Goal: Browse casually

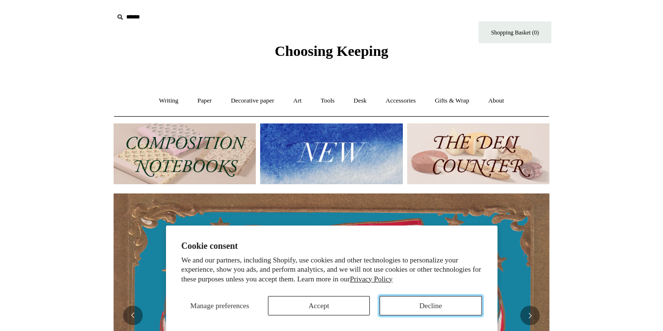
click at [414, 302] on button "Decline" at bounding box center [431, 305] width 102 height 19
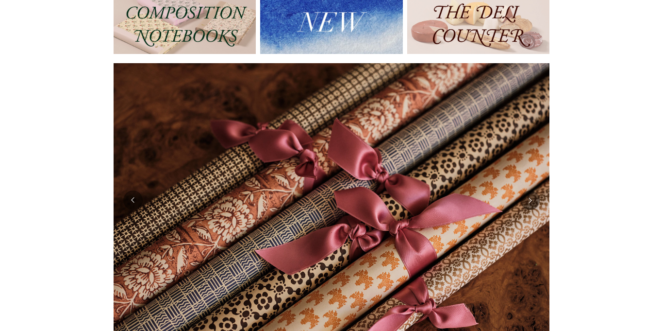
scroll to position [108, 0]
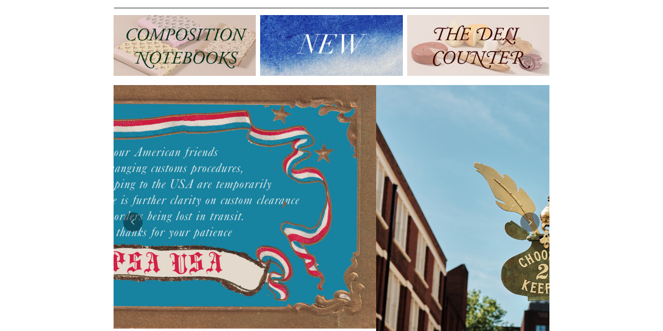
click at [453, 51] on img at bounding box center [479, 45] width 142 height 61
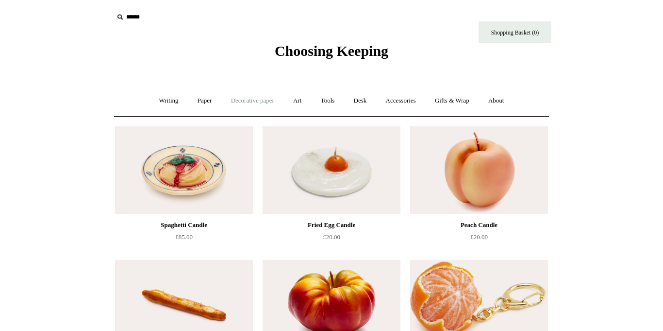
click at [258, 102] on link "Decorative paper +" at bounding box center [252, 101] width 61 height 26
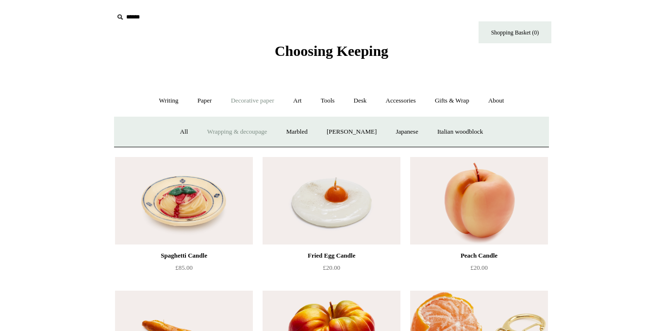
click at [223, 128] on link "Wrapping & decoupage" at bounding box center [238, 132] width 78 height 26
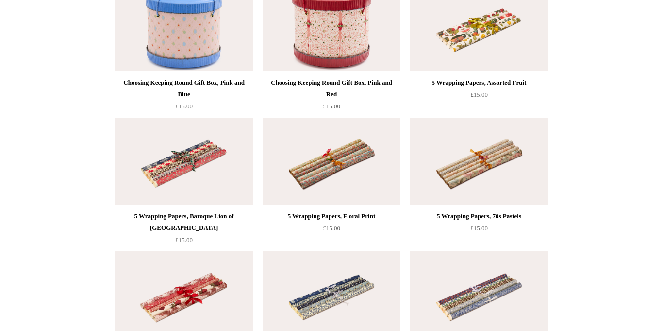
scroll to position [355, 0]
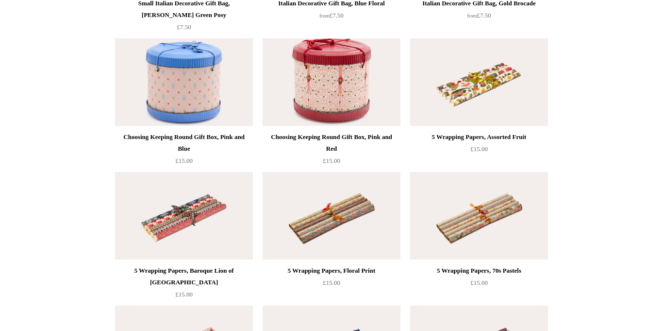
click at [490, 113] on img at bounding box center [479, 81] width 138 height 87
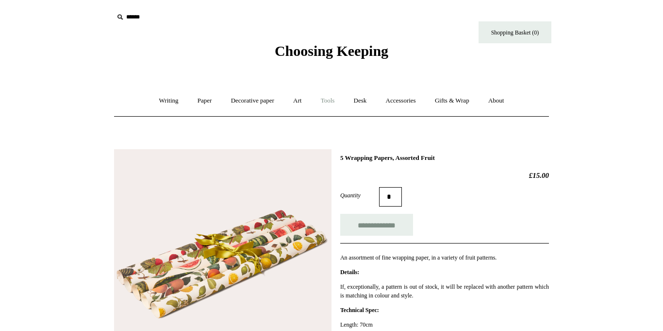
click at [331, 100] on link "Tools +" at bounding box center [328, 101] width 32 height 26
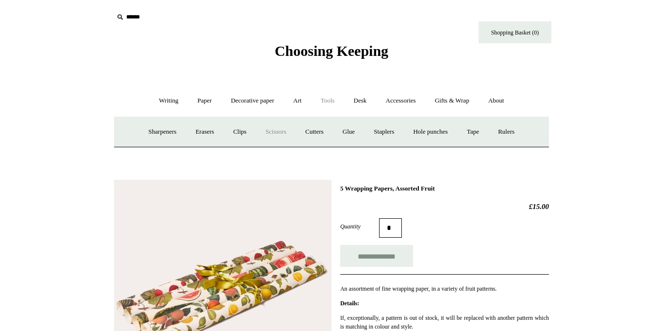
click at [265, 130] on link "Scissors" at bounding box center [276, 132] width 38 height 26
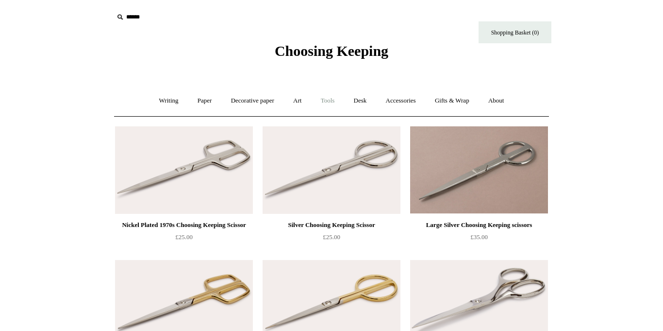
click at [329, 100] on link "Tools +" at bounding box center [328, 101] width 32 height 26
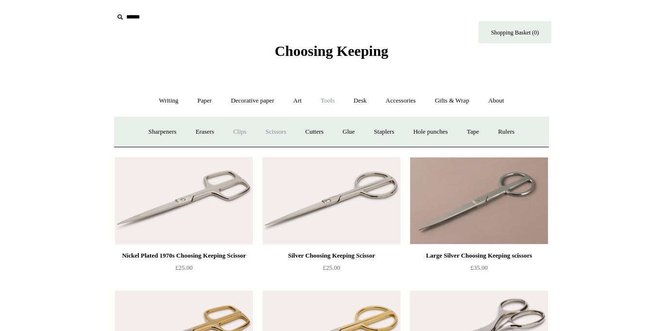
click at [237, 136] on link "Clips +" at bounding box center [239, 132] width 31 height 26
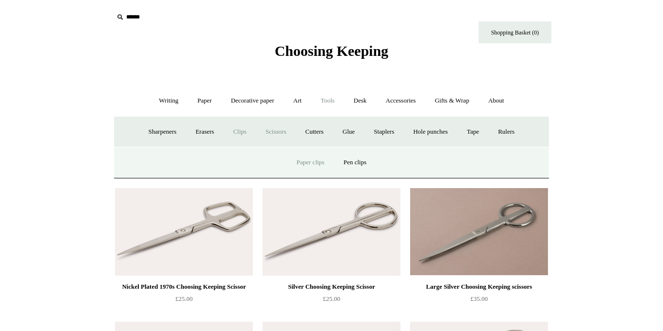
click at [311, 162] on link "Paper clips" at bounding box center [310, 163] width 45 height 26
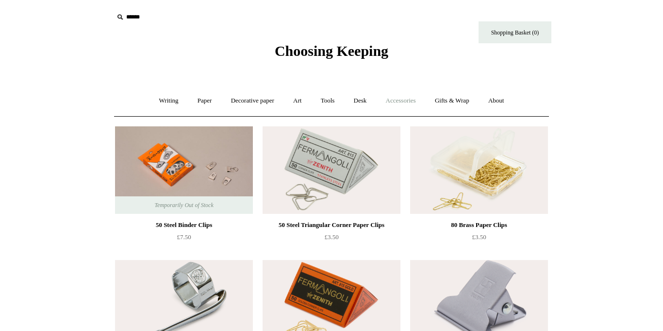
click at [395, 100] on link "Accessories +" at bounding box center [401, 101] width 48 height 26
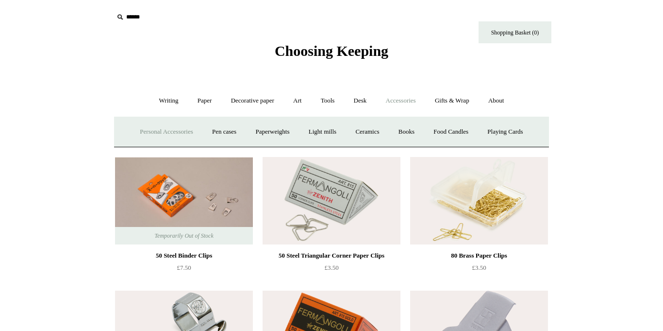
click at [157, 132] on link "Personal Accessories +" at bounding box center [166, 132] width 70 height 26
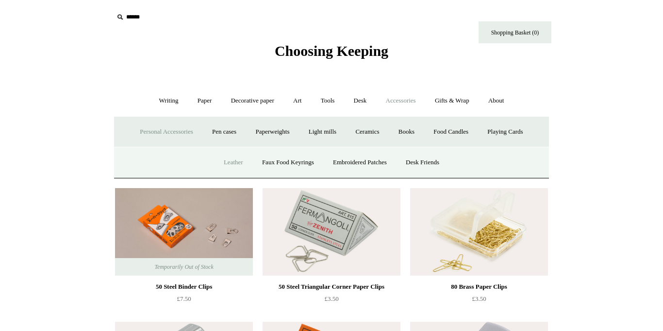
click at [235, 164] on link "Leather" at bounding box center [233, 163] width 37 height 26
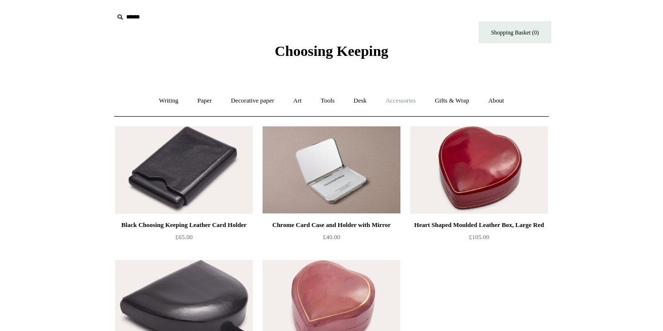
click at [399, 98] on link "Accessories +" at bounding box center [401, 101] width 48 height 26
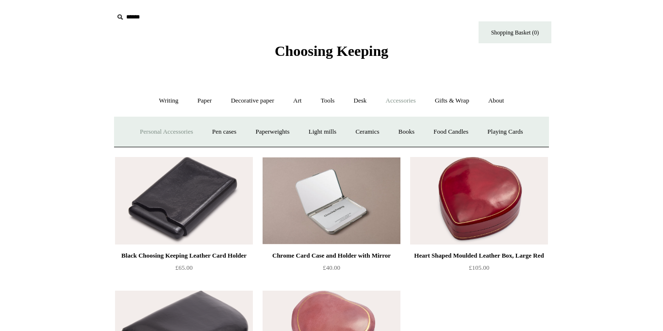
click at [165, 134] on link "Personal Accessories +" at bounding box center [166, 132] width 70 height 26
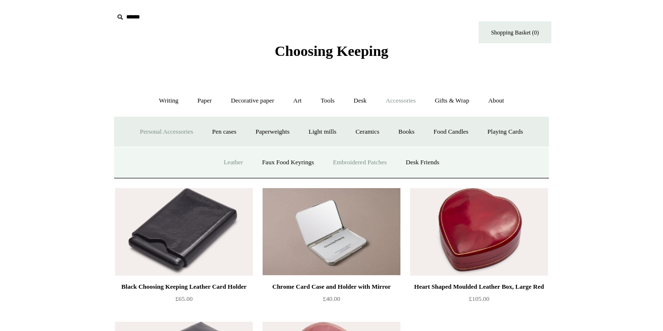
click at [358, 166] on link "Embroidered Patches" at bounding box center [359, 163] width 71 height 26
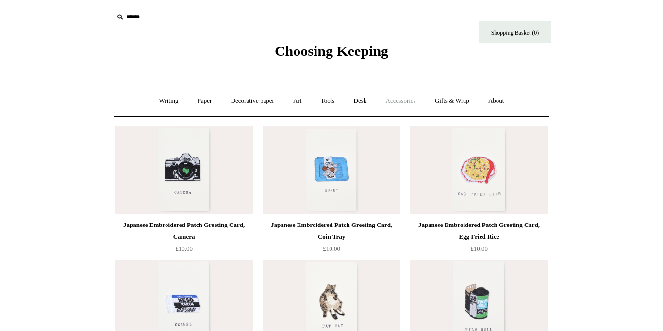
click at [408, 101] on link "Accessories +" at bounding box center [401, 101] width 48 height 26
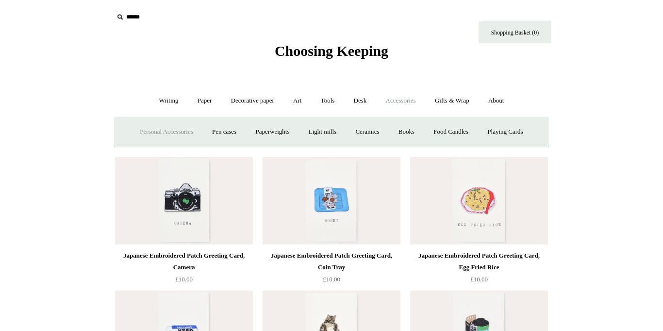
click at [153, 135] on link "Personal Accessories +" at bounding box center [166, 132] width 70 height 26
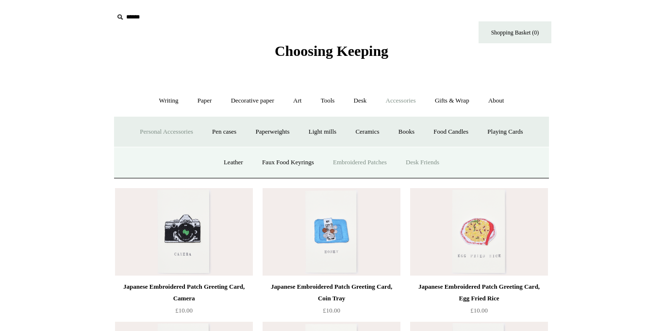
click at [435, 162] on link "Desk Friends" at bounding box center [422, 163] width 51 height 26
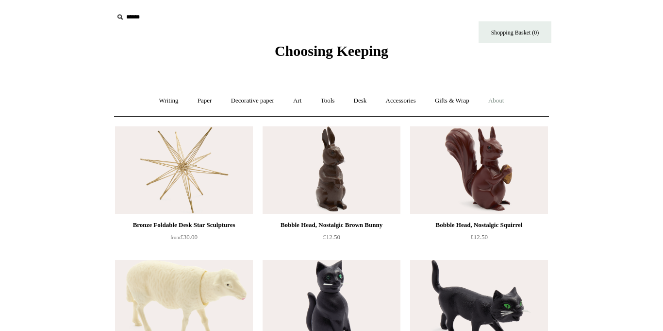
click at [505, 102] on link "About +" at bounding box center [497, 101] width 34 height 26
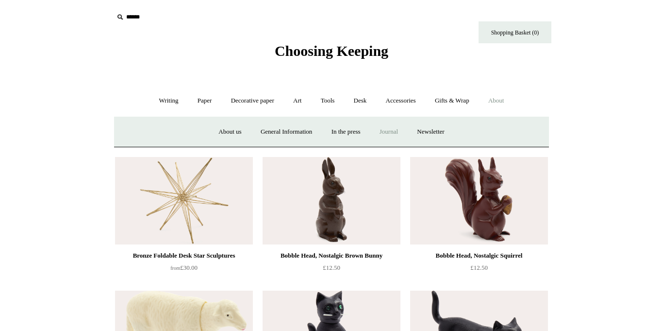
click at [392, 134] on link "Journal +" at bounding box center [389, 132] width 36 height 26
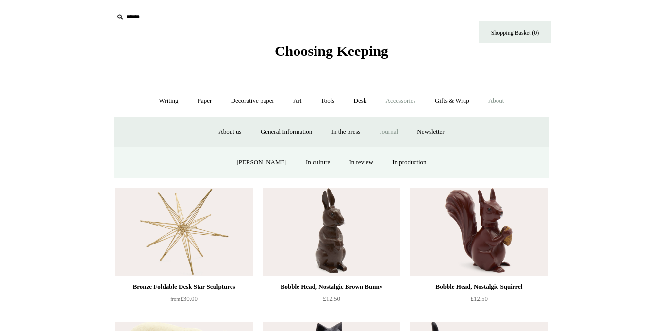
click at [404, 100] on link "Accessories +" at bounding box center [401, 101] width 48 height 26
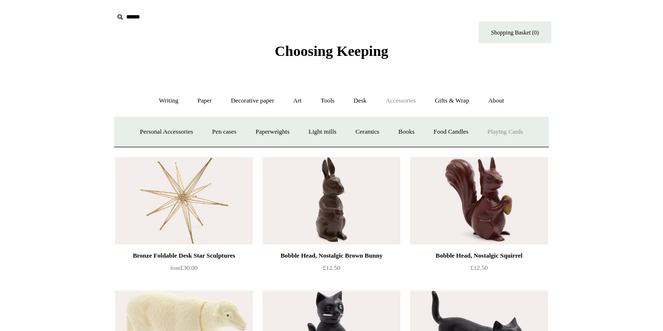
click at [521, 129] on link "Playing Cards" at bounding box center [505, 132] width 53 height 26
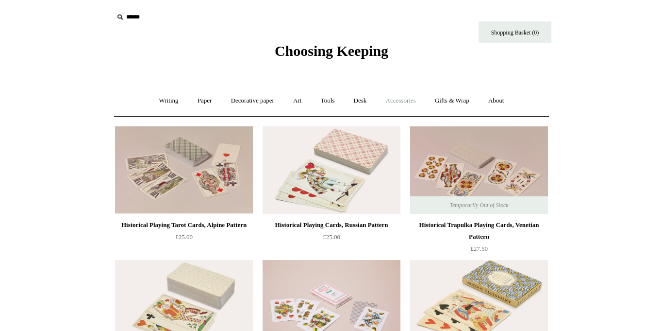
click at [410, 104] on link "Accessories +" at bounding box center [401, 101] width 48 height 26
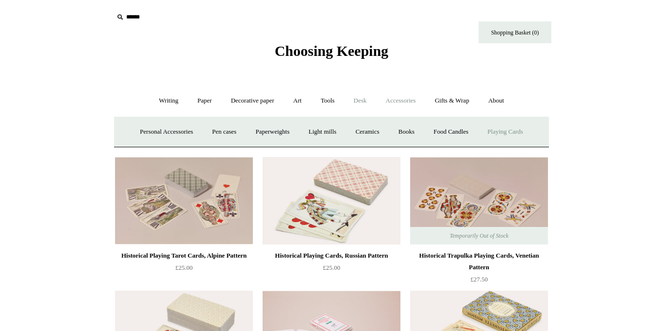
click at [356, 95] on link "Desk +" at bounding box center [360, 101] width 31 height 26
click at [254, 127] on link "Boxes & archiving" at bounding box center [270, 132] width 65 height 26
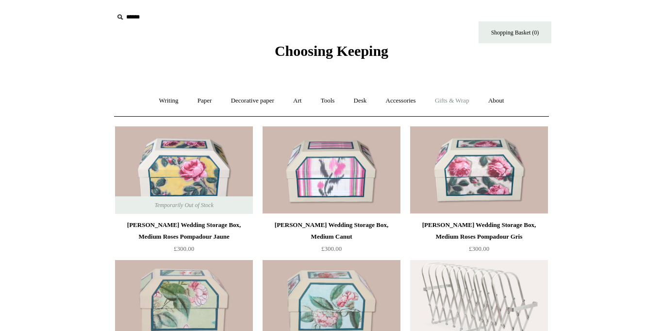
click at [447, 101] on link "Gifts & Wrap +" at bounding box center [452, 101] width 52 height 26
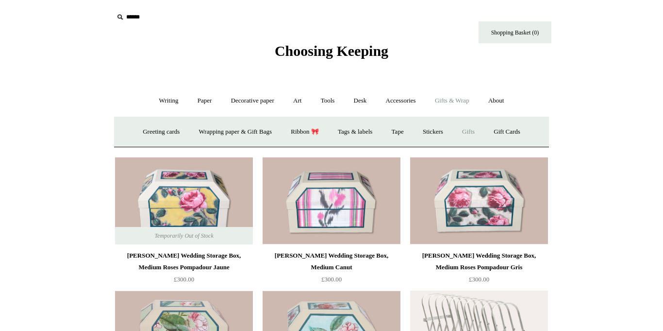
click at [477, 126] on link "Gifts +" at bounding box center [469, 132] width 30 height 26
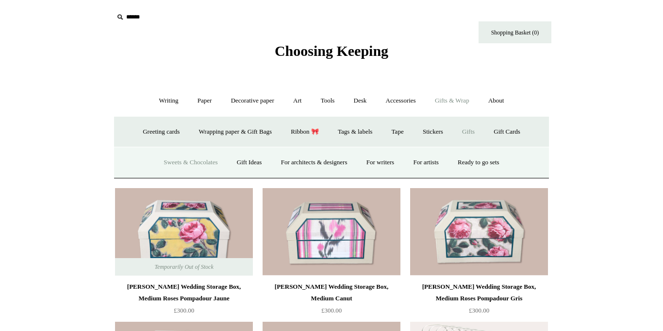
click at [179, 162] on link "Sweets & Chocolates" at bounding box center [190, 163] width 71 height 26
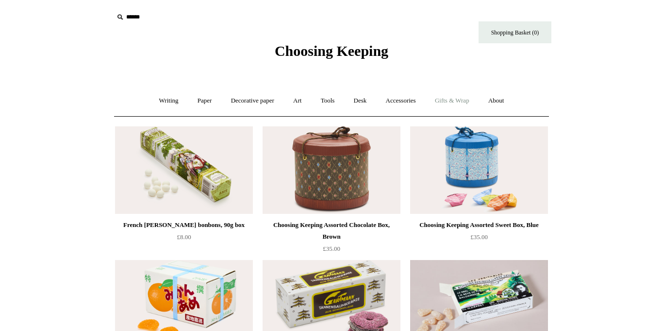
click at [455, 101] on link "Gifts & Wrap +" at bounding box center [452, 101] width 52 height 26
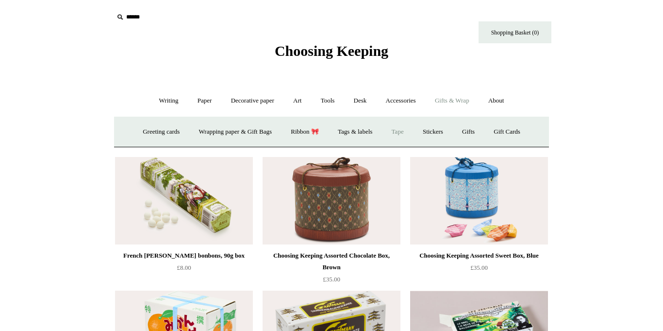
click at [406, 134] on link "Tape" at bounding box center [398, 132] width 30 height 26
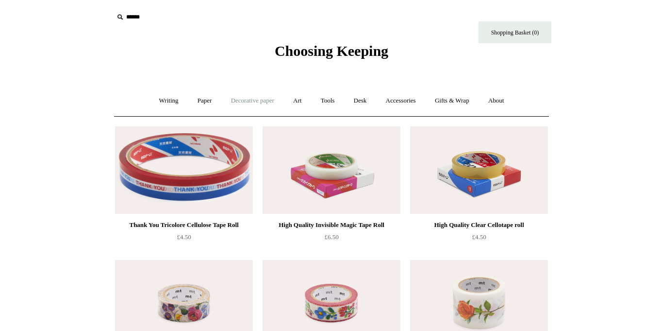
click at [253, 103] on link "Decorative paper +" at bounding box center [252, 101] width 61 height 26
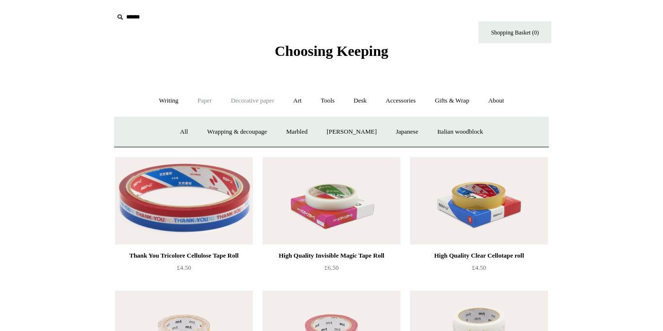
click at [204, 99] on link "Paper +" at bounding box center [205, 101] width 32 height 26
click at [461, 134] on link "Writing paper and envelopes +" at bounding box center [445, 132] width 90 height 26
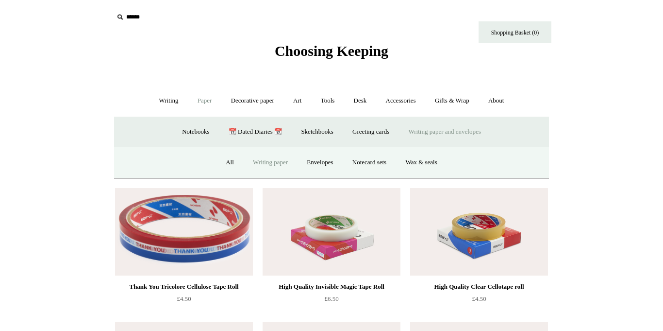
click at [274, 163] on link "Writing paper" at bounding box center [270, 163] width 52 height 26
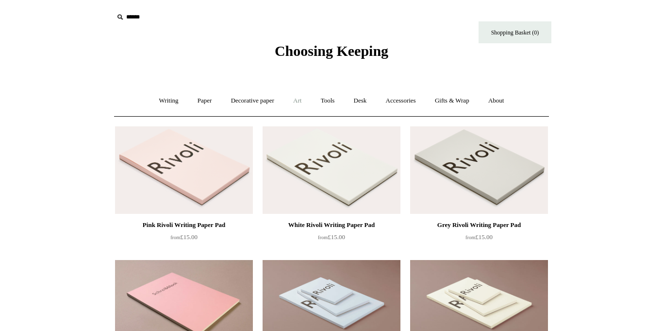
click at [302, 105] on link "Art +" at bounding box center [298, 101] width 26 height 26
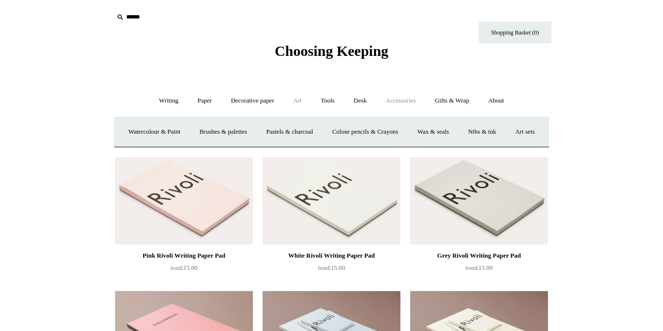
click at [405, 101] on link "Accessories +" at bounding box center [401, 101] width 48 height 26
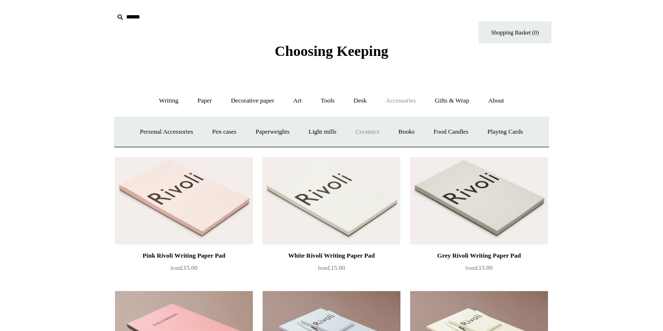
click at [369, 130] on link "Ceramics +" at bounding box center [367, 132] width 41 height 26
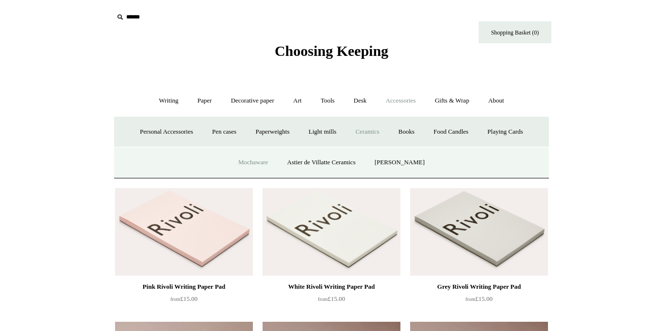
click at [256, 159] on link "Mochaware" at bounding box center [253, 163] width 47 height 26
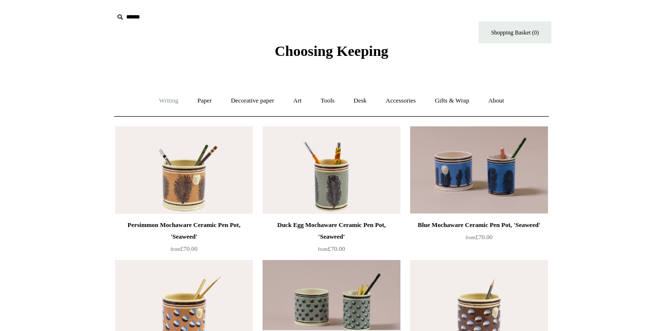
click at [166, 104] on link "Writing +" at bounding box center [169, 101] width 37 height 26
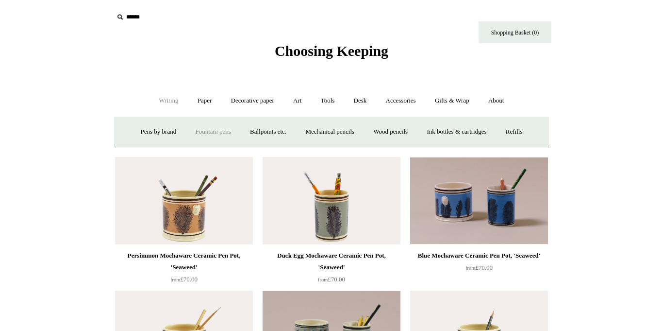
click at [200, 136] on link "Fountain pens +" at bounding box center [213, 132] width 53 height 26
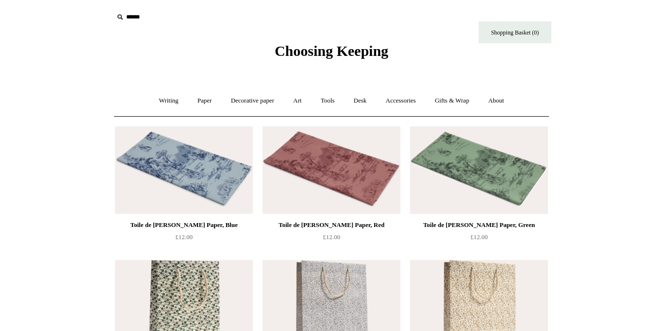
scroll to position [355, 0]
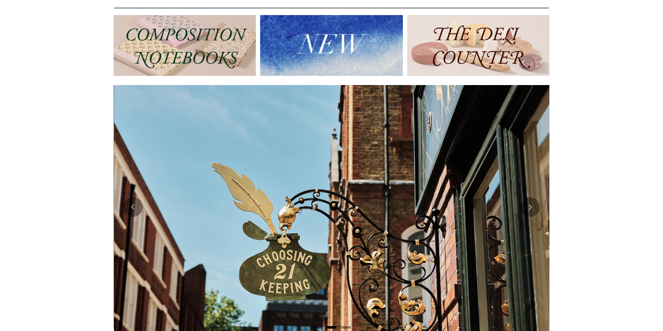
scroll to position [0, 436]
